Goal: Information Seeking & Learning: Find specific fact

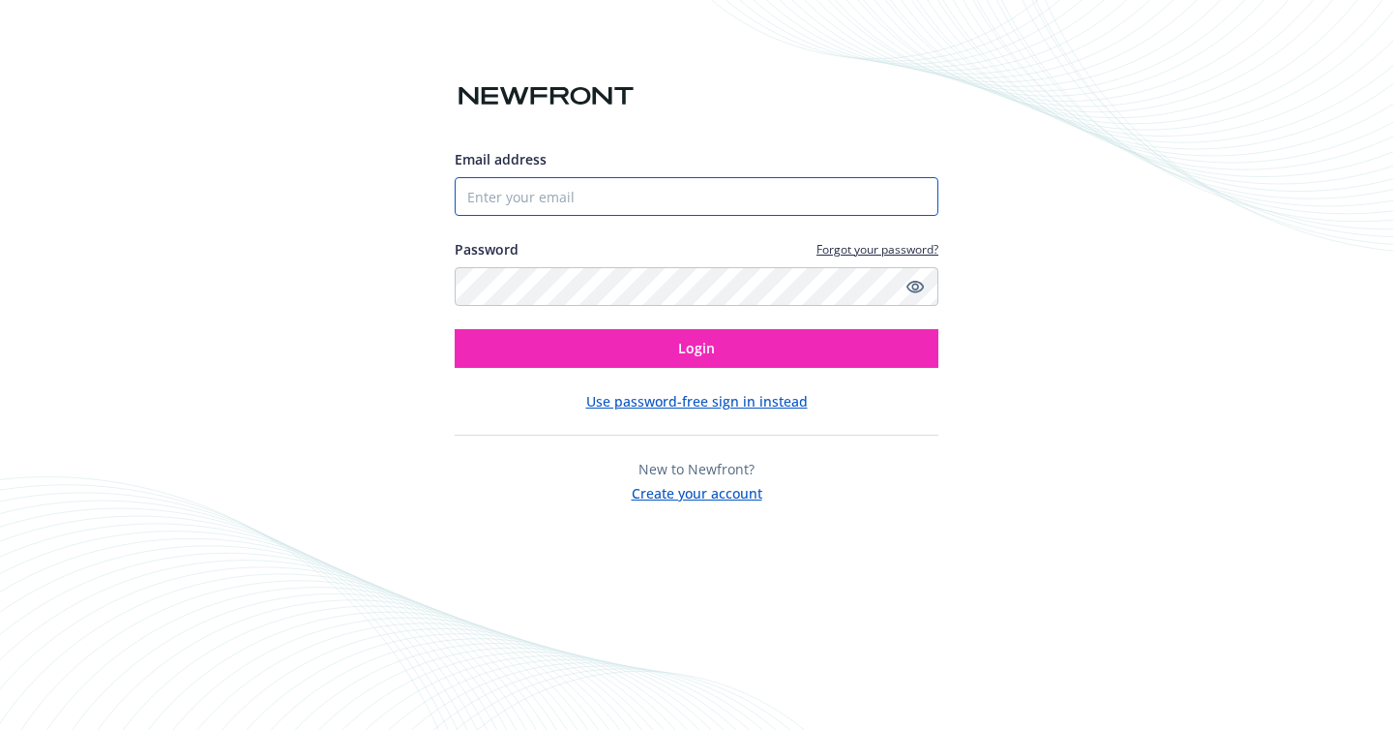
type input "[PERSON_NAME][EMAIL_ADDRESS][DOMAIN_NAME]"
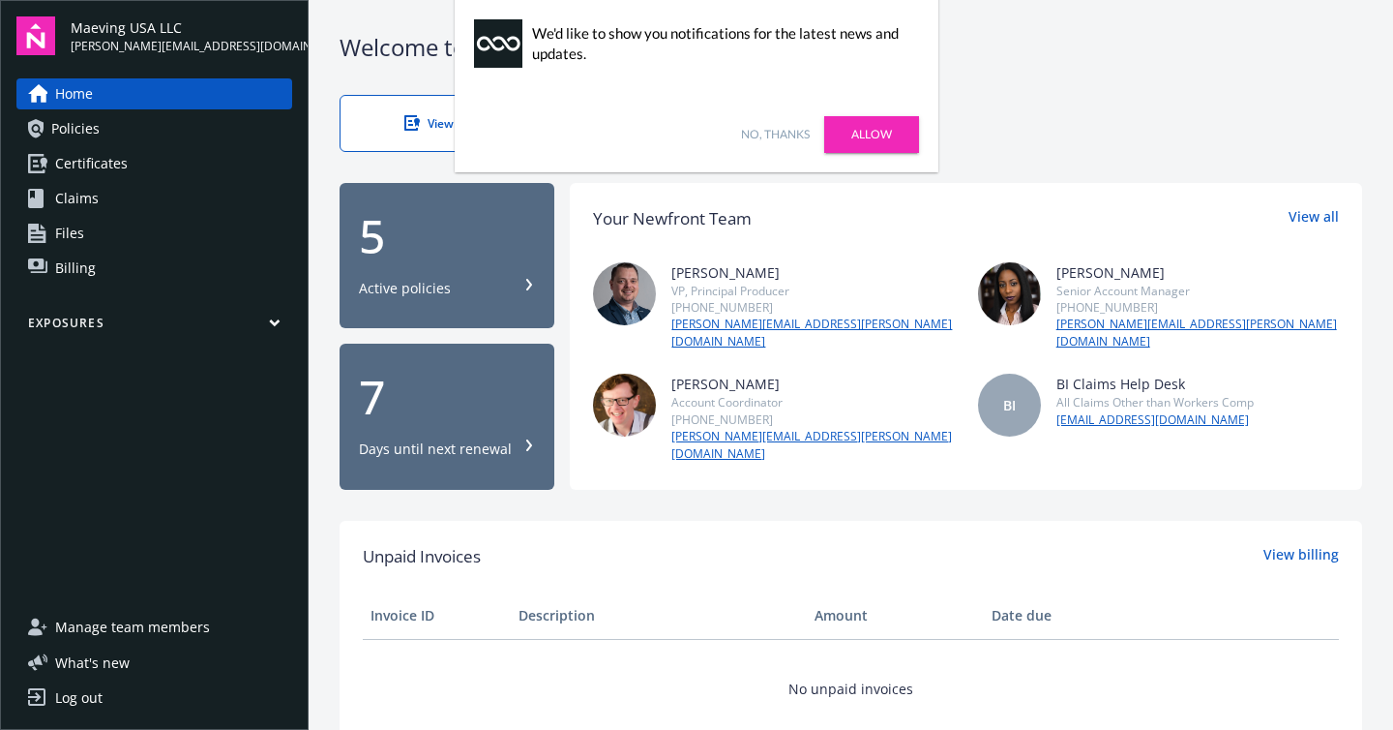
click at [182, 128] on link "Policies" at bounding box center [154, 128] width 276 height 31
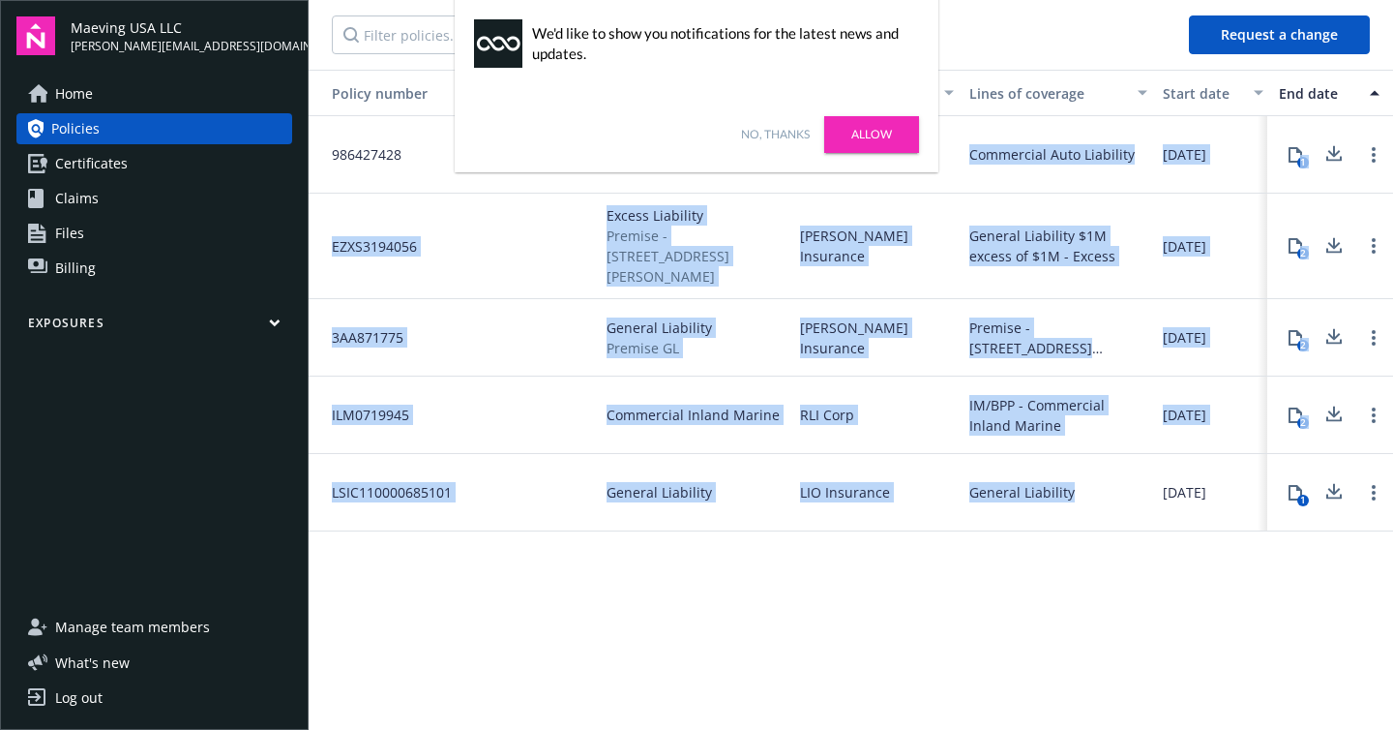
drag, startPoint x: 1081, startPoint y: 479, endPoint x: 360, endPoint y: 176, distance: 781.9
click at [360, 176] on div "986427428 Commercial Auto Progressive Commercial Auto Liability [DATE] [DATE] $…" at bounding box center [1107, 309] width 1597 height 387
click at [679, 376] on div "Commercial Inland Marine" at bounding box center [696, 414] width 194 height 77
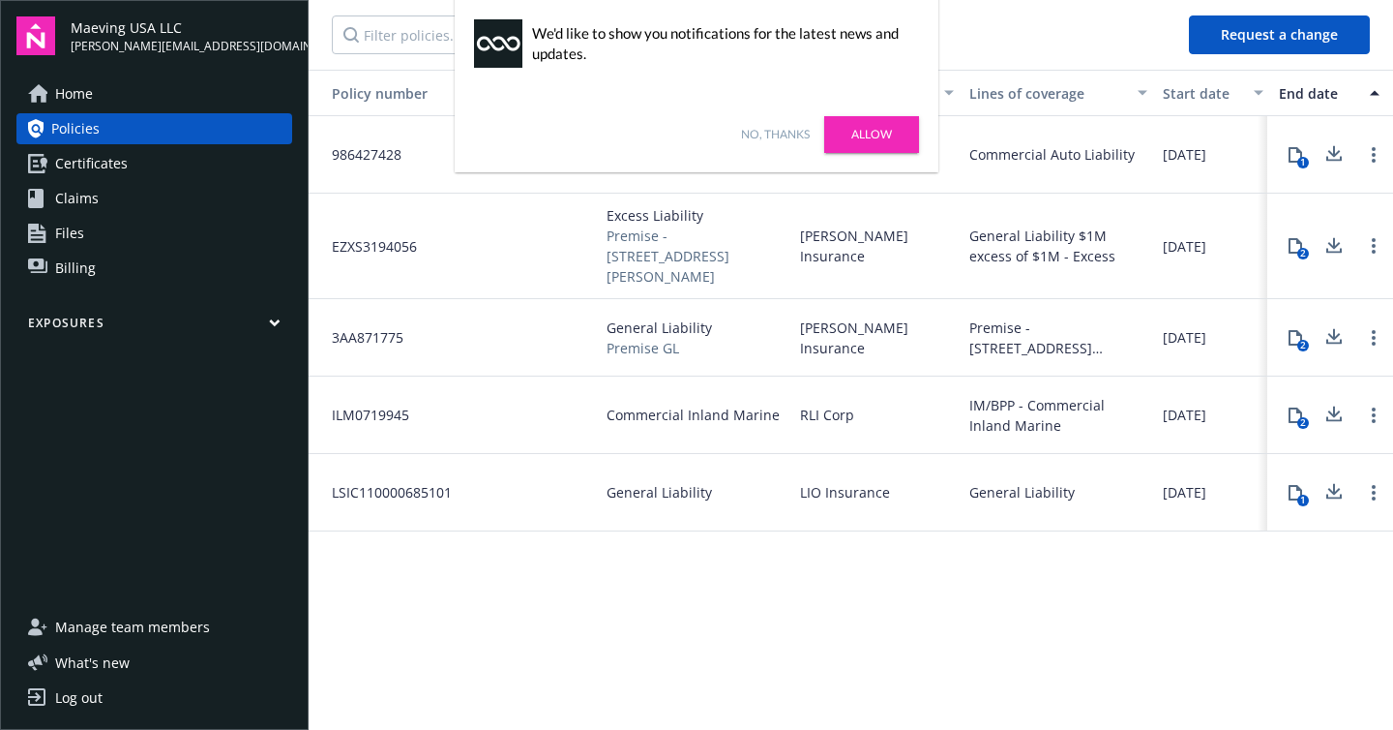
click at [796, 140] on link "No, thanks" at bounding box center [775, 134] width 69 height 17
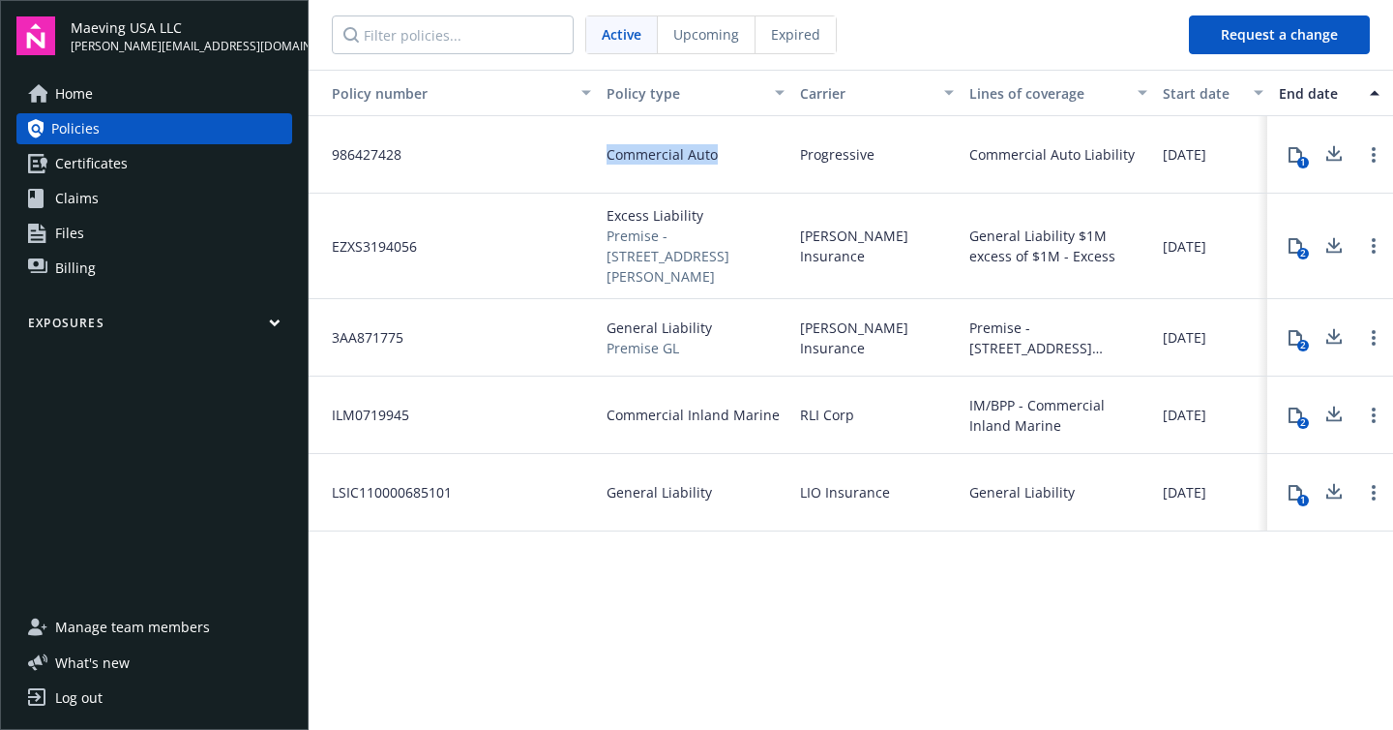
drag, startPoint x: 741, startPoint y: 160, endPoint x: 610, endPoint y: 160, distance: 131.6
click at [610, 160] on div "Commercial Auto" at bounding box center [696, 154] width 194 height 77
copy span "Commercial Auto"
drag, startPoint x: 710, startPoint y: 219, endPoint x: 610, endPoint y: 219, distance: 100.6
click at [610, 219] on span "Excess Liability" at bounding box center [696, 215] width 178 height 20
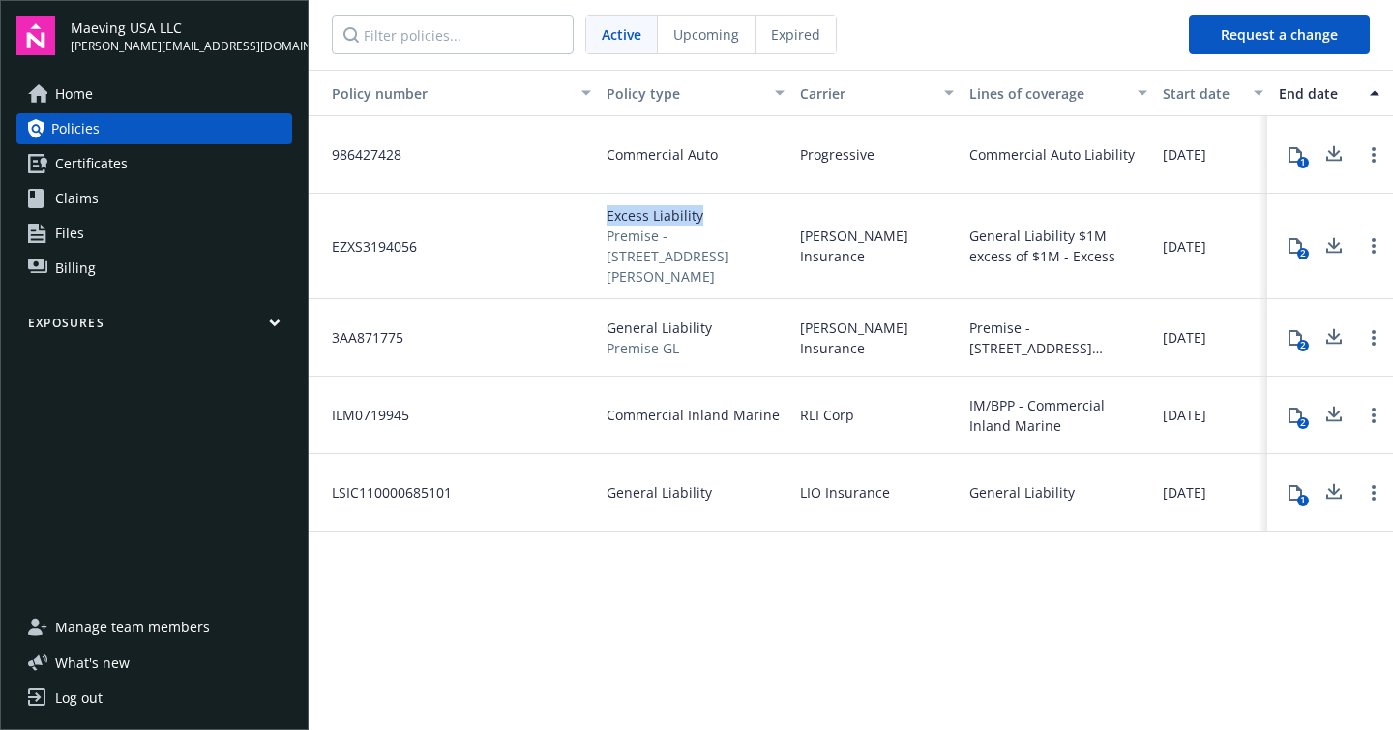
copy span "Excess Liability"
drag, startPoint x: 717, startPoint y: 310, endPoint x: 606, endPoint y: 309, distance: 111.3
click at [606, 309] on div "General Liability Premise GL" at bounding box center [696, 337] width 194 height 77
copy span "General Liability"
click at [771, 404] on span "Commercial Inland Marine" at bounding box center [693, 414] width 173 height 20
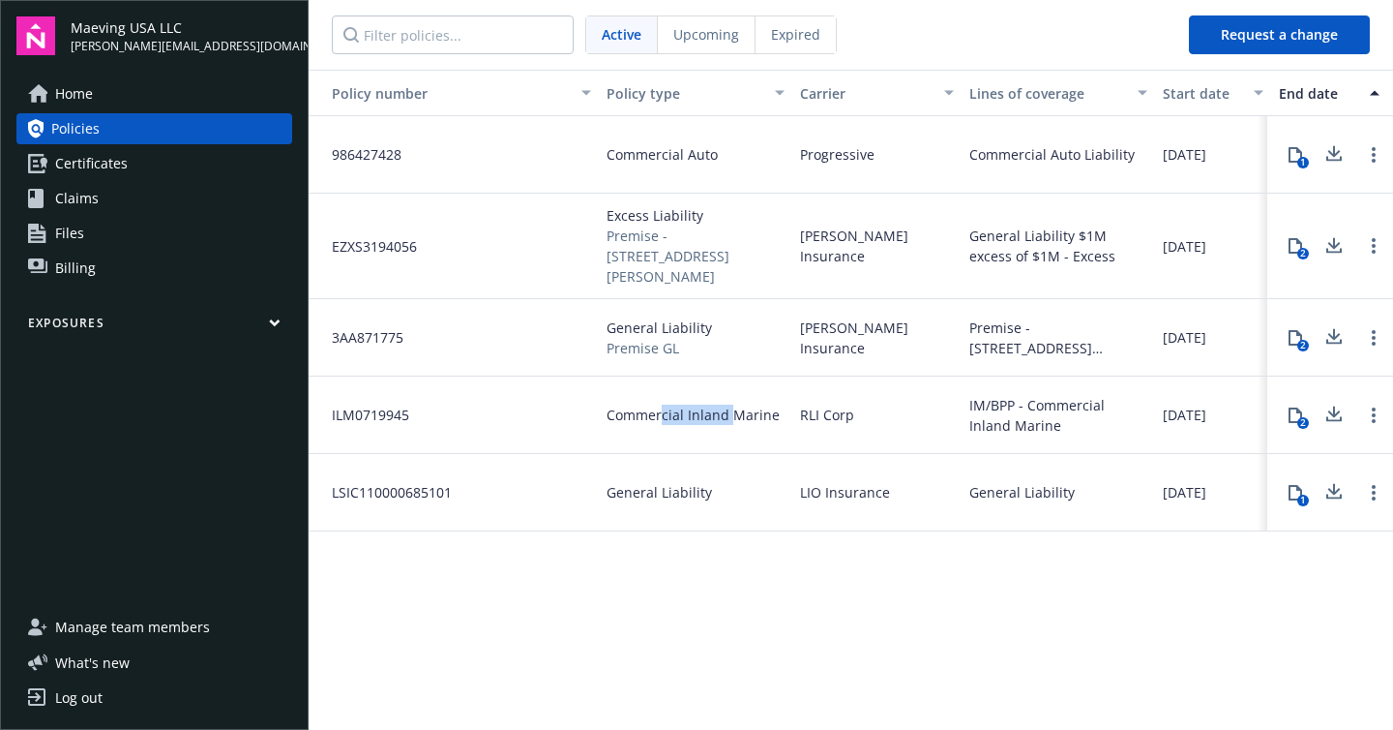
drag, startPoint x: 729, startPoint y: 397, endPoint x: 663, endPoint y: 397, distance: 65.8
click at [663, 404] on span "Commercial Inland Marine" at bounding box center [693, 414] width 173 height 20
click at [689, 482] on span "General Liability" at bounding box center [659, 492] width 105 height 20
drag, startPoint x: 710, startPoint y: 468, endPoint x: 611, endPoint y: 470, distance: 99.7
click at [611, 470] on div "General Liability" at bounding box center [696, 492] width 194 height 77
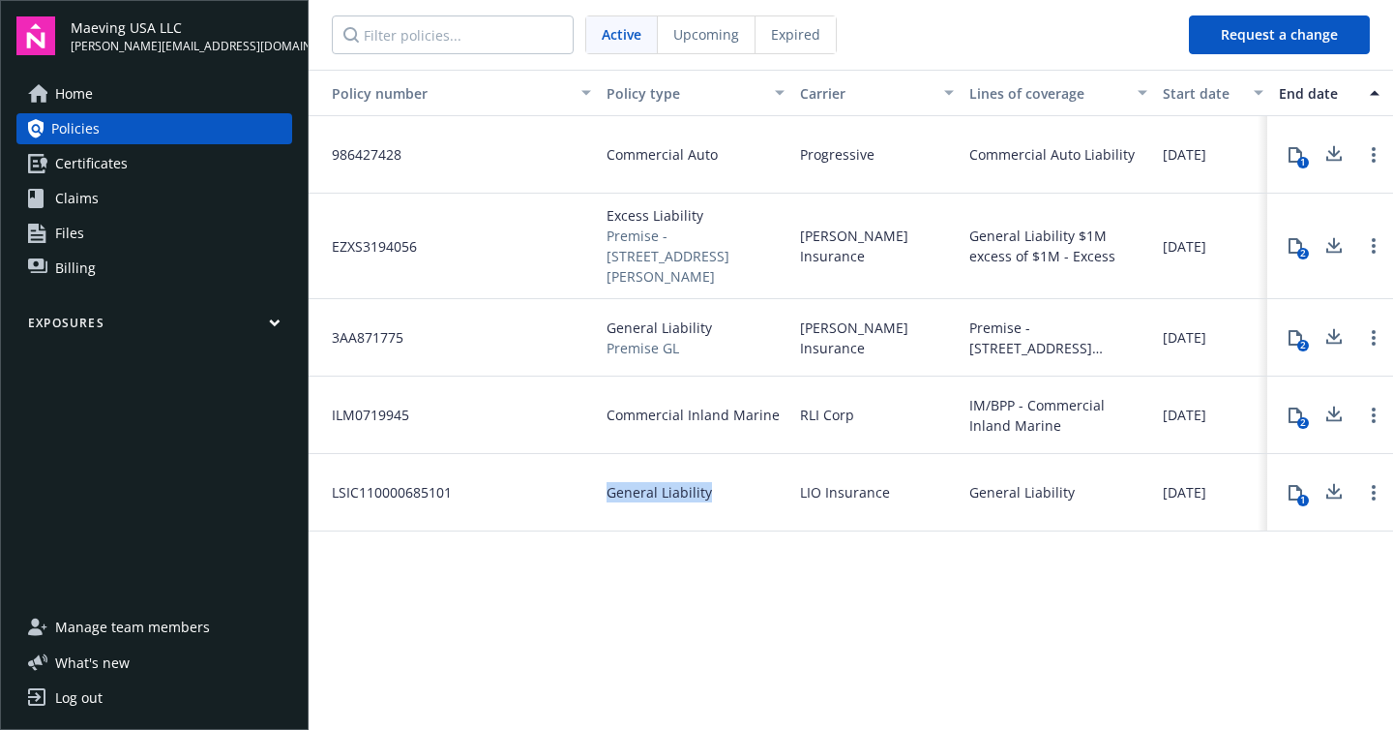
copy span "General Liability"
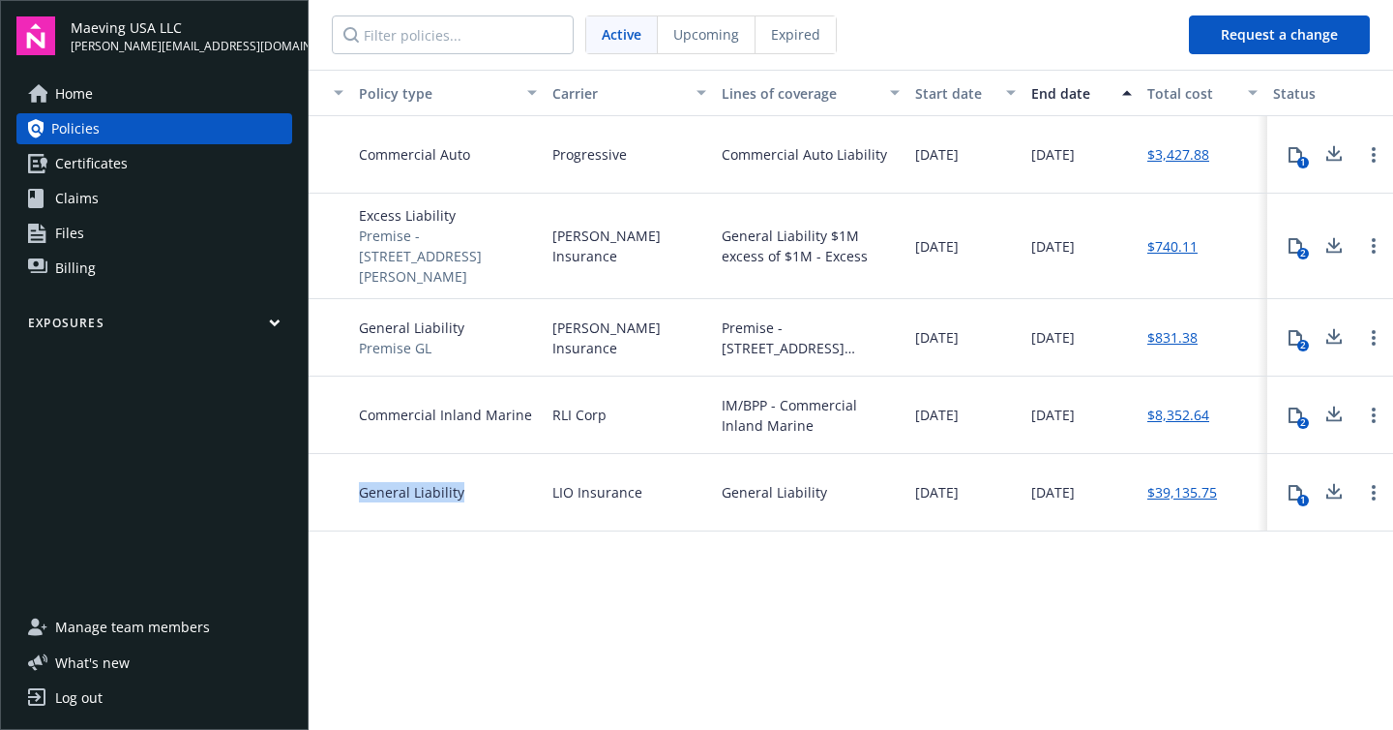
scroll to position [0, 254]
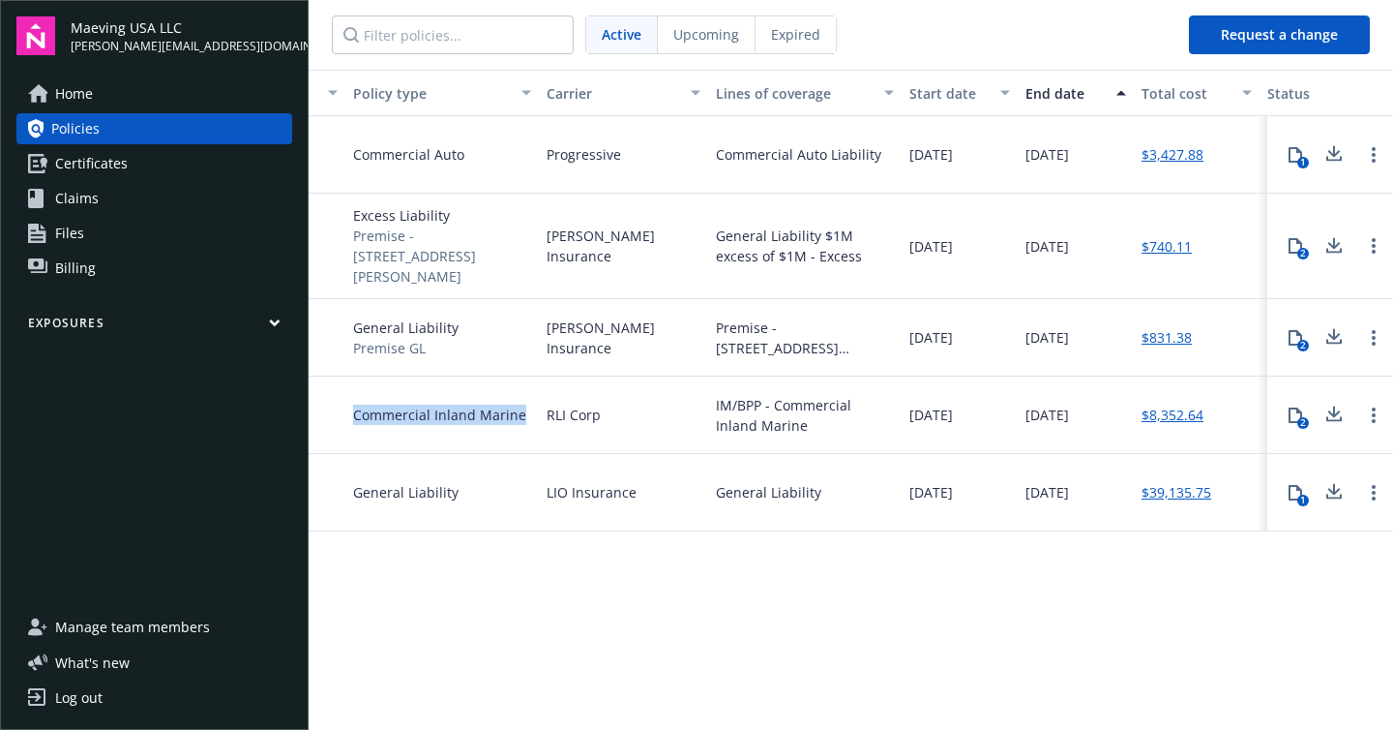
drag, startPoint x: 525, startPoint y: 396, endPoint x: 355, endPoint y: 398, distance: 170.3
click at [355, 398] on div "Commercial Inland Marine" at bounding box center [442, 414] width 194 height 77
copy span "Commercial Inland Marine"
